Goal: Check status: Check status

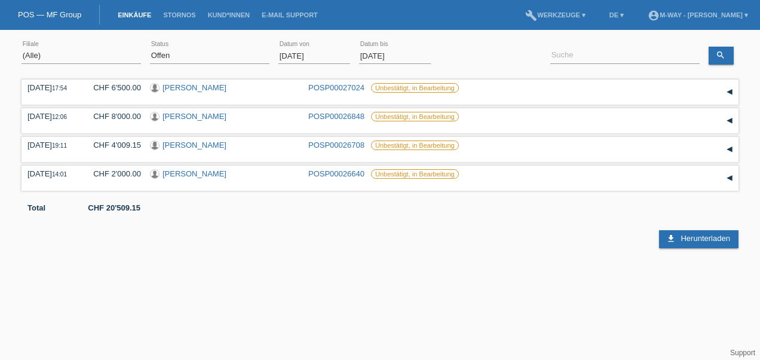
click at [309, 54] on input "[DATE]" at bounding box center [315, 55] width 72 height 15
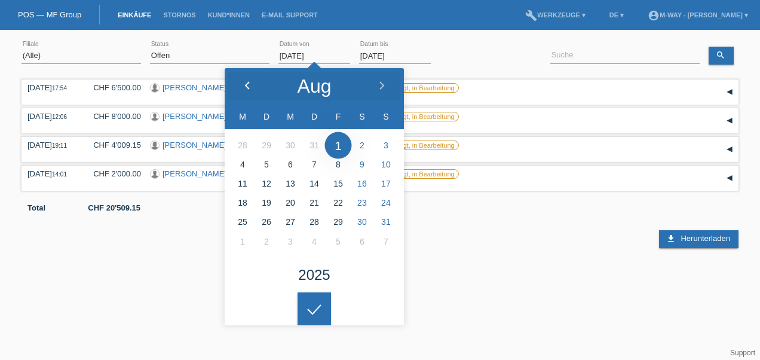
click at [252, 87] on div at bounding box center [247, 86] width 45 height 36
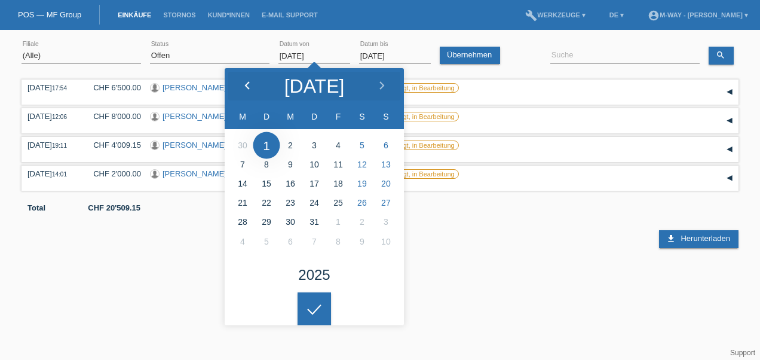
click at [252, 87] on div at bounding box center [247, 86] width 45 height 36
type input "[DATE]"
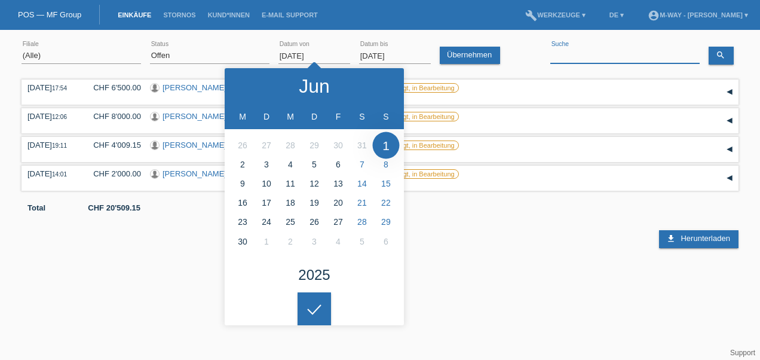
click at [582, 56] on input at bounding box center [625, 55] width 149 height 15
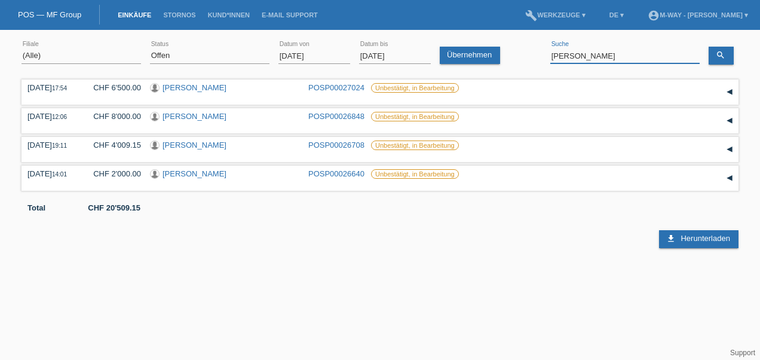
type input "[PERSON_NAME]"
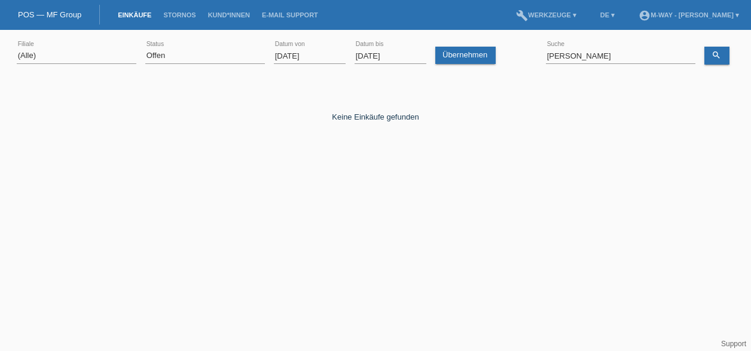
click at [311, 57] on body "POS — MF Group Einkäufe [GEOGRAPHIC_DATA] Kund*innen E-Mail Support menu accoun…" at bounding box center [375, 116] width 751 height 160
click at [290, 52] on input "[DATE]" at bounding box center [310, 55] width 72 height 15
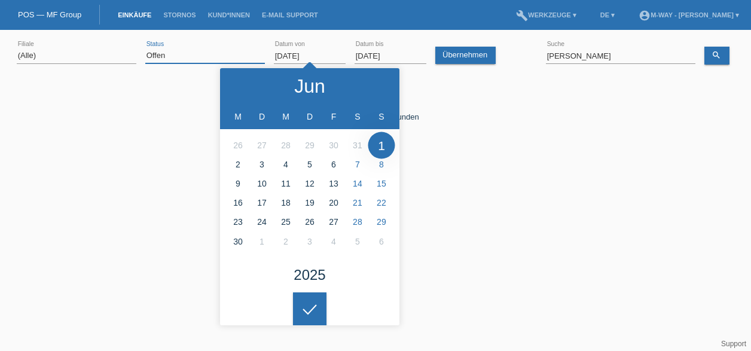
click at [172, 59] on select "(Alle) Neu Offen Zurückgewiesen Zurückgetreten / Storniert Abgeschlossen" at bounding box center [205, 55] width 120 height 14
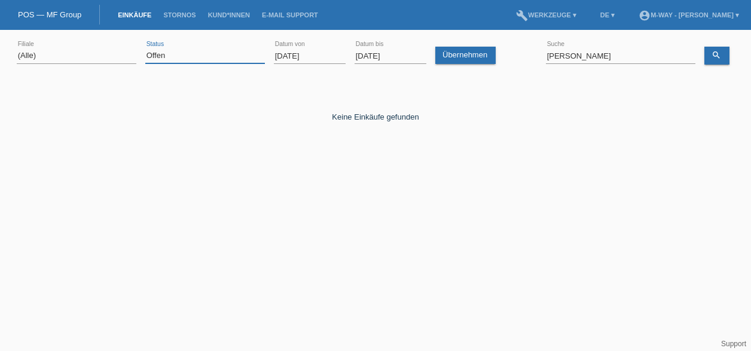
select select "ALL"
click at [145, 48] on select "(Alle) Neu Offen Zurückgewiesen Zurückgetreten / Storniert Abgeschlossen" at bounding box center [205, 55] width 120 height 14
click at [716, 55] on icon "search" at bounding box center [716, 55] width 10 height 10
